Goal: Task Accomplishment & Management: Use online tool/utility

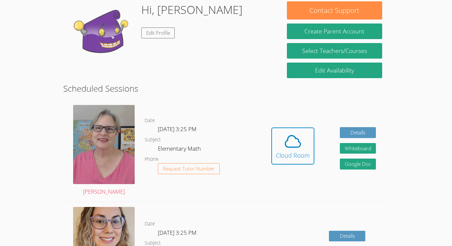
scroll to position [106, 0]
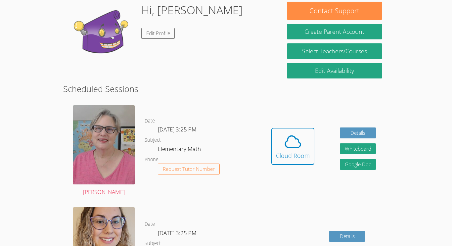
click at [91, 194] on link "[PERSON_NAME]" at bounding box center [104, 151] width 62 height 92
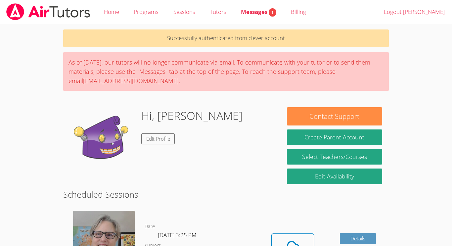
scroll to position [106, 0]
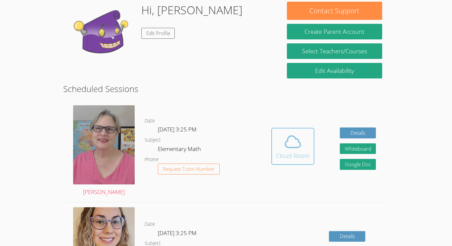
click at [288, 139] on icon at bounding box center [292, 142] width 15 height 12
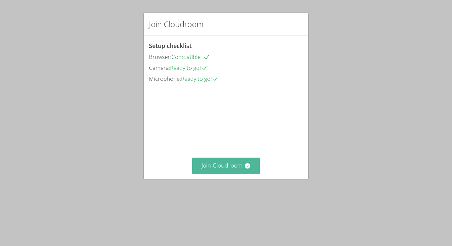
click at [245, 174] on button "Join Cloudroom" at bounding box center [226, 166] width 68 height 16
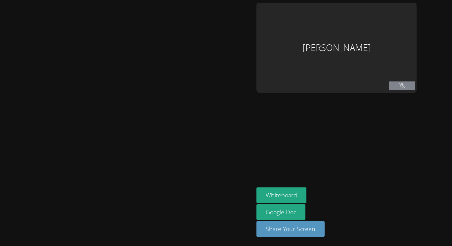
click at [257, 200] on button "Whiteboard" at bounding box center [282, 195] width 50 height 16
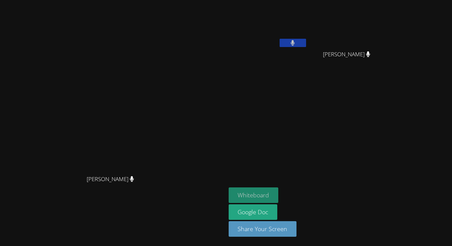
click at [279, 188] on button "Whiteboard" at bounding box center [254, 195] width 50 height 16
click at [306, 43] on button at bounding box center [293, 43] width 26 height 8
click at [296, 40] on icon at bounding box center [292, 43] width 7 height 6
click at [306, 40] on button at bounding box center [293, 43] width 26 height 8
click at [306, 39] on button at bounding box center [293, 43] width 26 height 8
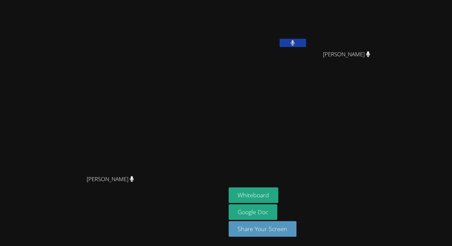
click at [306, 39] on button at bounding box center [293, 43] width 26 height 8
click at [306, 44] on button at bounding box center [293, 43] width 26 height 8
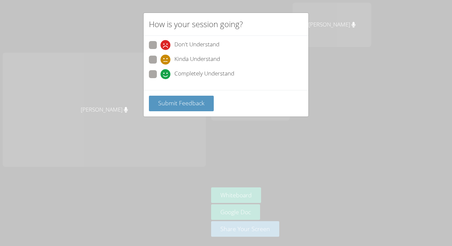
click at [161, 79] on span at bounding box center [161, 79] width 0 height 0
click at [161, 73] on input "Completely Understand" at bounding box center [164, 73] width 6 height 6
radio input "true"
click at [166, 99] on span "Submit Feedback" at bounding box center [181, 103] width 46 height 8
